Goal: Task Accomplishment & Management: Use online tool/utility

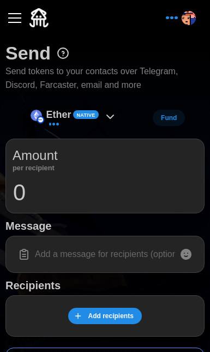
click at [115, 118] on icon at bounding box center [110, 116] width 13 height 13
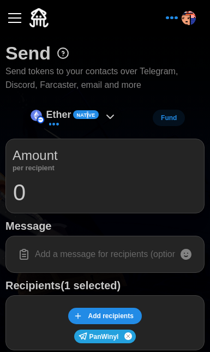
click at [88, 116] on span "Native" at bounding box center [86, 115] width 19 height 8
click at [111, 115] on icon at bounding box center [110, 116] width 13 height 13
click at [91, 190] on input "0" at bounding box center [105, 192] width 185 height 27
click at [188, 252] on icon at bounding box center [185, 254] width 11 height 11
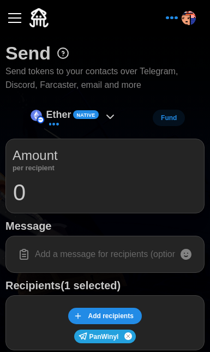
click at [83, 247] on input at bounding box center [105, 254] width 185 height 23
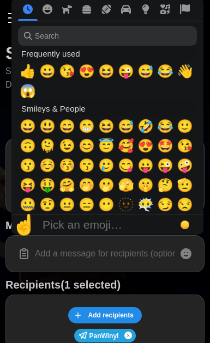
click at [194, 253] on div at bounding box center [186, 254] width 22 height 22
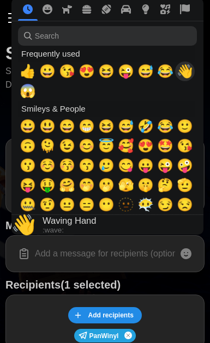
click at [180, 76] on span "👋" at bounding box center [185, 71] width 16 height 15
type input "👋"
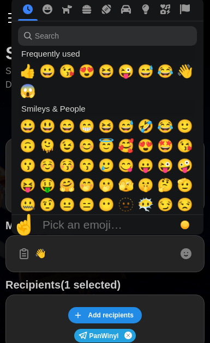
click at [88, 258] on input "👋" at bounding box center [105, 254] width 185 height 23
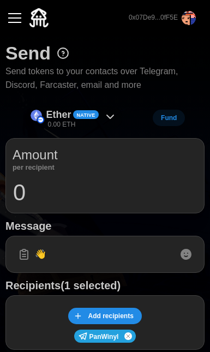
click at [111, 116] on icon at bounding box center [110, 116] width 13 height 13
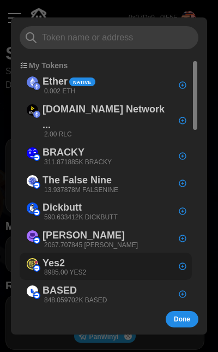
click at [100, 252] on div "Yes2 8985.00 YES2" at bounding box center [106, 266] width 172 height 28
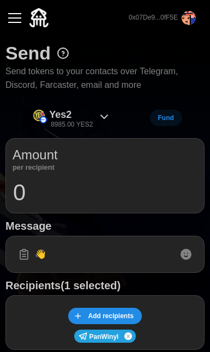
click at [122, 179] on input "0" at bounding box center [105, 192] width 185 height 27
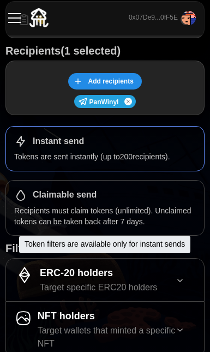
scroll to position [275, 0]
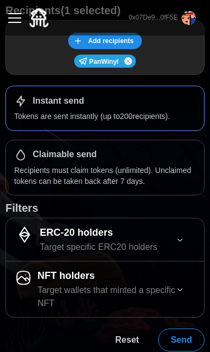
type input "1000"
click at [177, 330] on span "Send" at bounding box center [181, 340] width 21 height 22
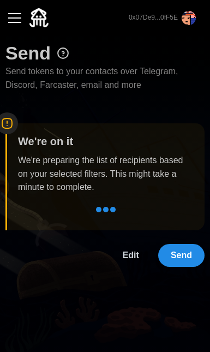
scroll to position [0, 0]
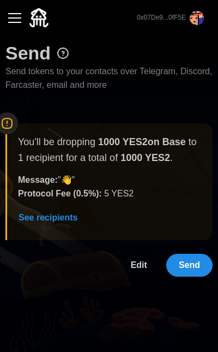
click at [189, 254] on span "Send" at bounding box center [189, 265] width 21 height 22
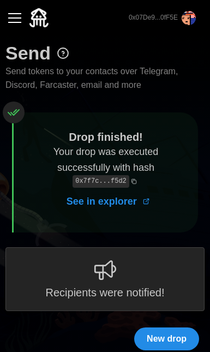
click at [20, 15] on button "button" at bounding box center [14, 18] width 19 height 19
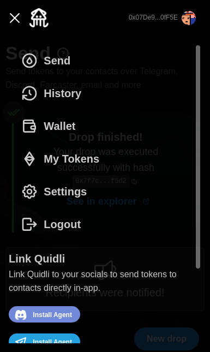
click at [68, 195] on span "Settings" at bounding box center [65, 192] width 43 height 32
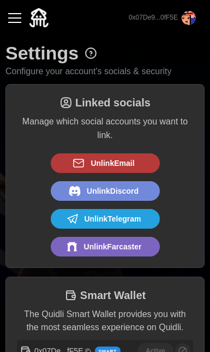
click at [18, 23] on button "button" at bounding box center [14, 18] width 19 height 19
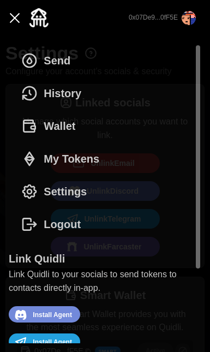
click at [20, 22] on button "button" at bounding box center [14, 18] width 19 height 19
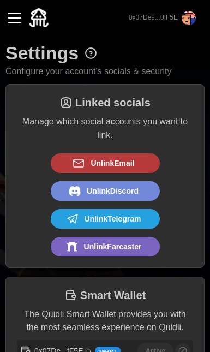
click at [11, 17] on div "button" at bounding box center [14, 17] width 13 height 1
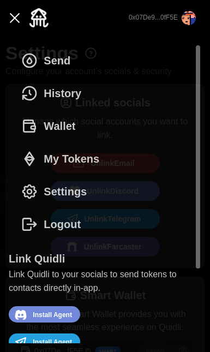
click at [61, 62] on span "Send" at bounding box center [57, 61] width 27 height 32
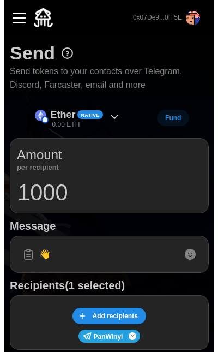
scroll to position [101, 0]
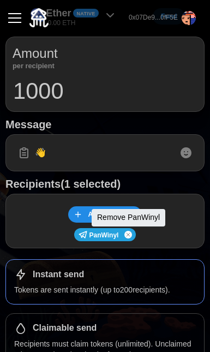
click at [128, 234] on icon "Remove user" at bounding box center [128, 234] width 7 height 13
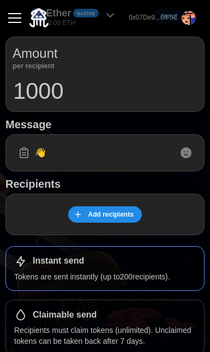
click at [120, 215] on span "Add recipients" at bounding box center [110, 214] width 45 height 15
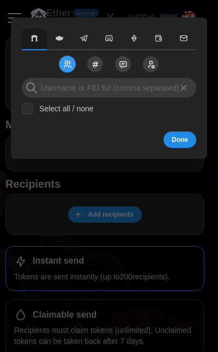
click at [93, 93] on input at bounding box center [109, 88] width 174 height 20
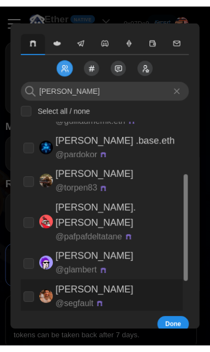
scroll to position [115, 0]
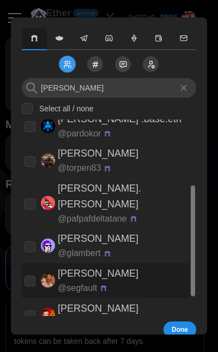
type input "[PERSON_NAME]"
click at [88, 300] on p "[PERSON_NAME]" at bounding box center [98, 308] width 81 height 16
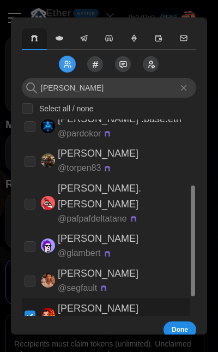
checkbox input "true"
click at [172, 329] on span "Done" at bounding box center [180, 329] width 16 height 15
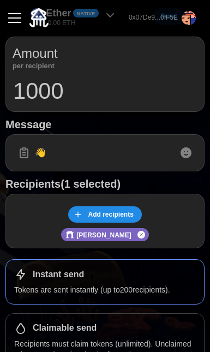
click at [106, 209] on span "Add recipients" at bounding box center [110, 214] width 45 height 15
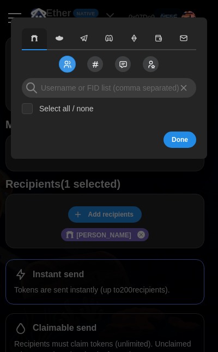
click at [91, 41] on span "button" at bounding box center [84, 39] width 20 height 10
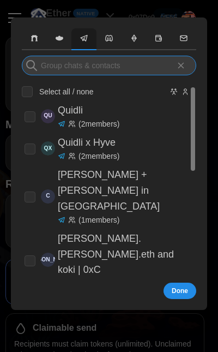
click at [126, 64] on input at bounding box center [109, 66] width 174 height 20
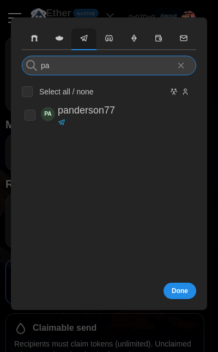
type input "p"
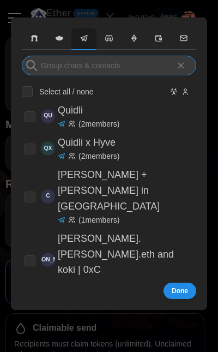
type input "o"
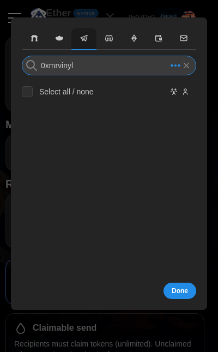
click at [92, 70] on input "0xmrvinyl" at bounding box center [109, 66] width 174 height 20
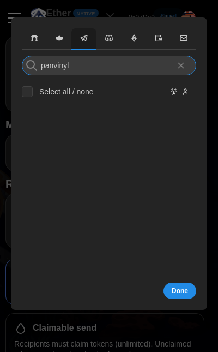
type input "panvinyl"
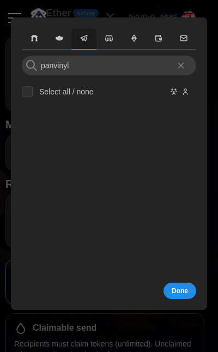
click at [108, 43] on icon "button" at bounding box center [109, 38] width 9 height 9
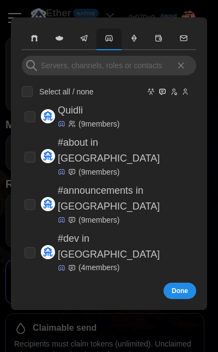
click at [142, 43] on span "button" at bounding box center [134, 39] width 20 height 10
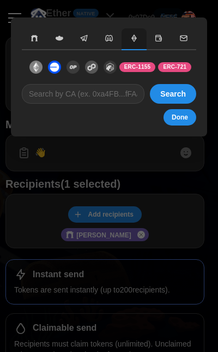
click at [161, 36] on icon "button" at bounding box center [158, 38] width 5 height 6
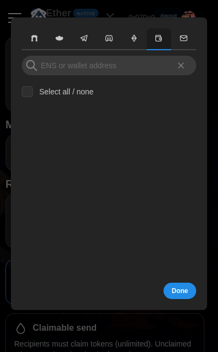
click at [190, 42] on span "button" at bounding box center [184, 39] width 20 height 10
click at [69, 9] on div at bounding box center [109, 176] width 218 height 352
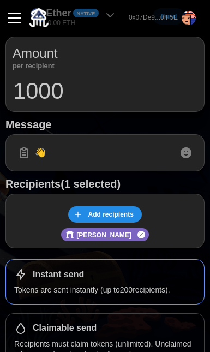
click at [107, 98] on input "1000" at bounding box center [105, 90] width 185 height 27
click at [18, 17] on div "button" at bounding box center [14, 17] width 13 height 1
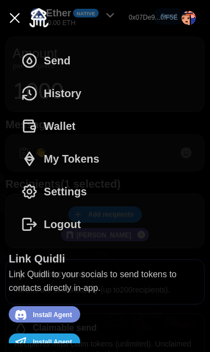
click at [19, 17] on div "button" at bounding box center [14, 17] width 13 height 1
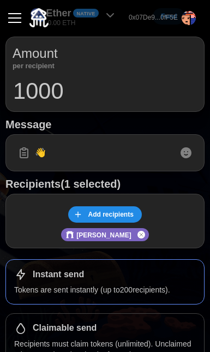
click at [13, 25] on button "button" at bounding box center [14, 18] width 19 height 19
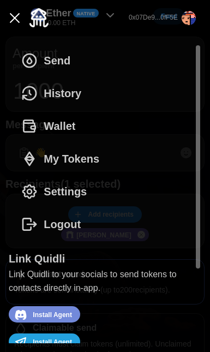
click at [86, 153] on span "My Tokens" at bounding box center [72, 159] width 56 height 32
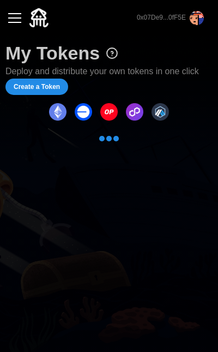
click at [16, 17] on div "button" at bounding box center [14, 17] width 13 height 1
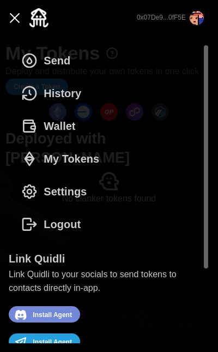
click at [75, 158] on span "My Tokens" at bounding box center [72, 159] width 56 height 32
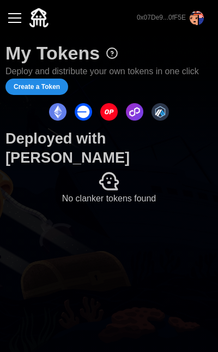
click at [35, 89] on span "Create a Token" at bounding box center [37, 86] width 46 height 15
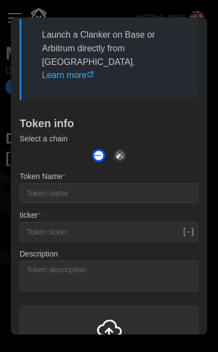
scroll to position [195, 0]
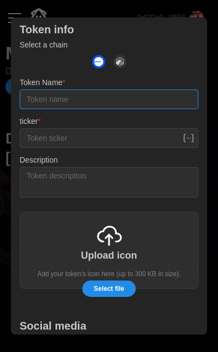
click at [91, 95] on input "Token Name *" at bounding box center [109, 99] width 179 height 20
type input "o"
type input "p"
type input "mrvinyl"
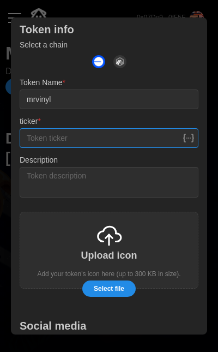
type input "I"
type input "VINYL"
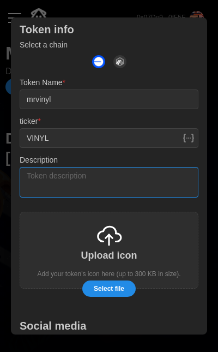
type textarea "P"
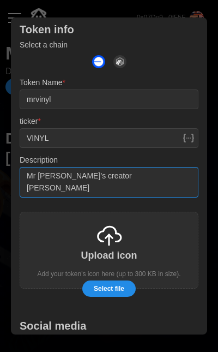
type textarea "Mr [PERSON_NAME]’s creator [PERSON_NAME]"
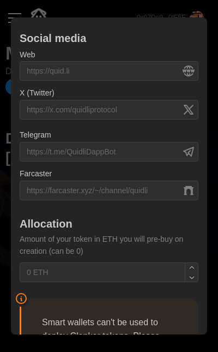
scroll to position [559, 0]
